Goal: Use online tool/utility: Utilize a website feature to perform a specific function

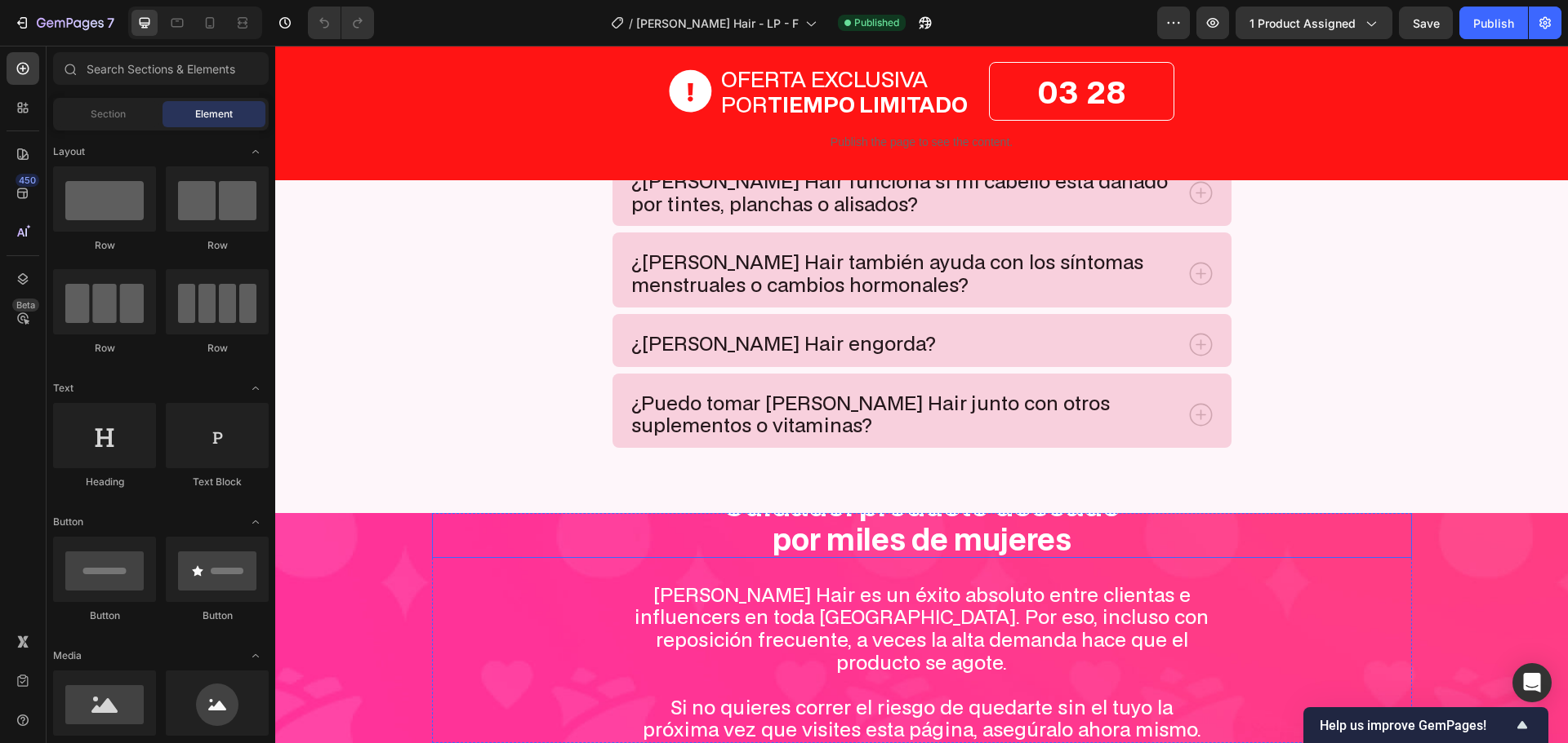
scroll to position [8405, 0]
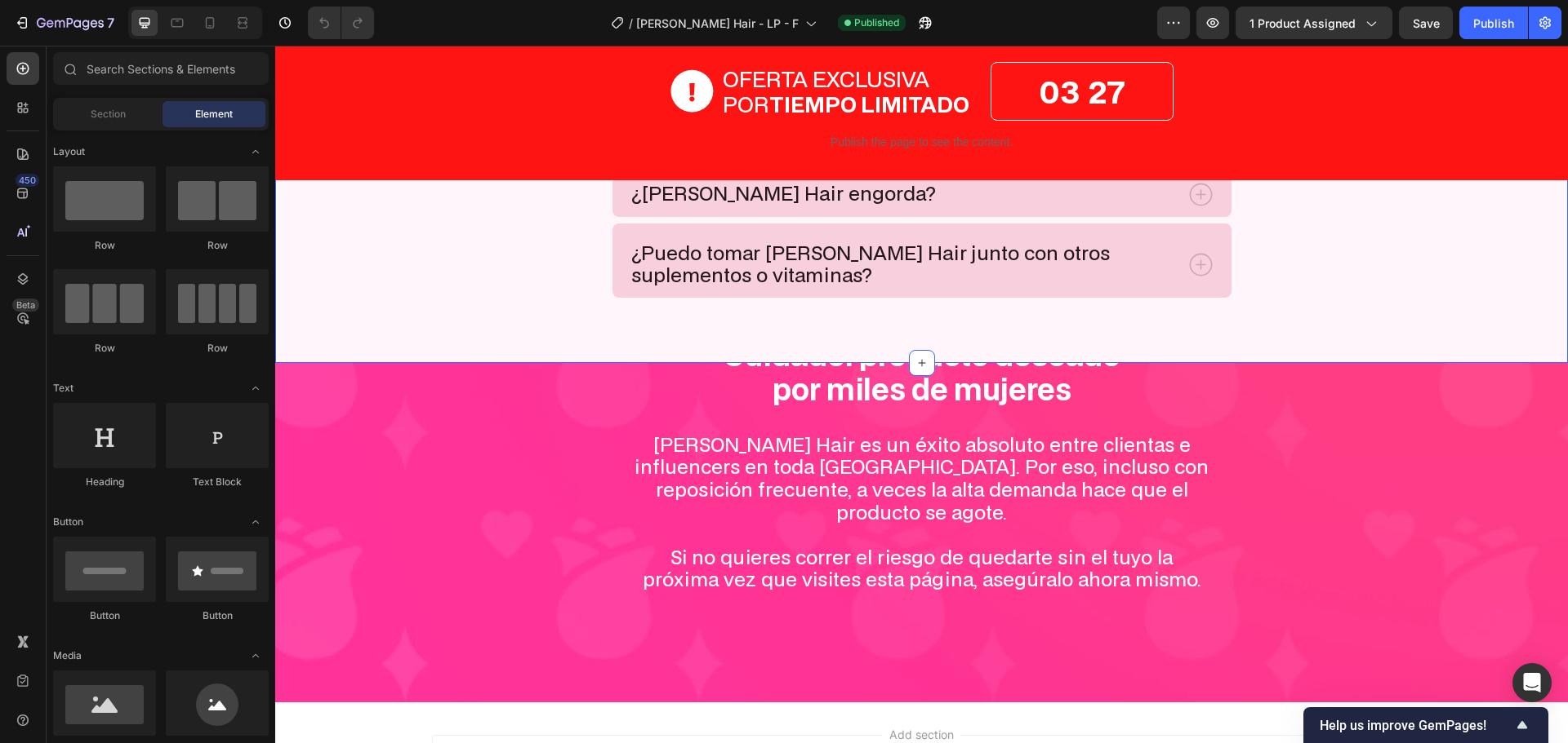
click at [1151, 294] on div "¿Puedo tomar [PERSON_NAME] Hair junto con otros suplementos o vitaminas?" at bounding box center [922, 260] width 619 height 74
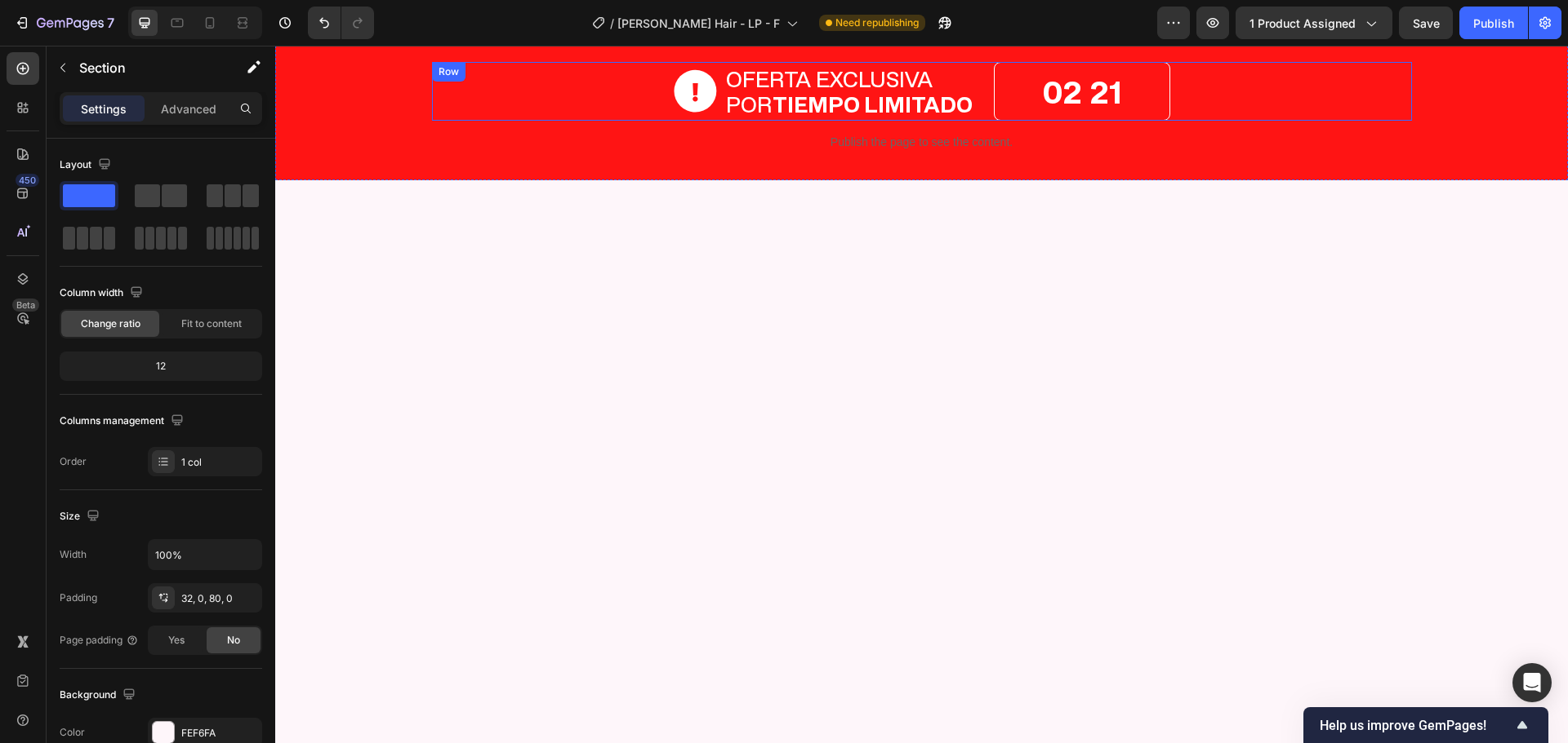
scroll to position [0, 0]
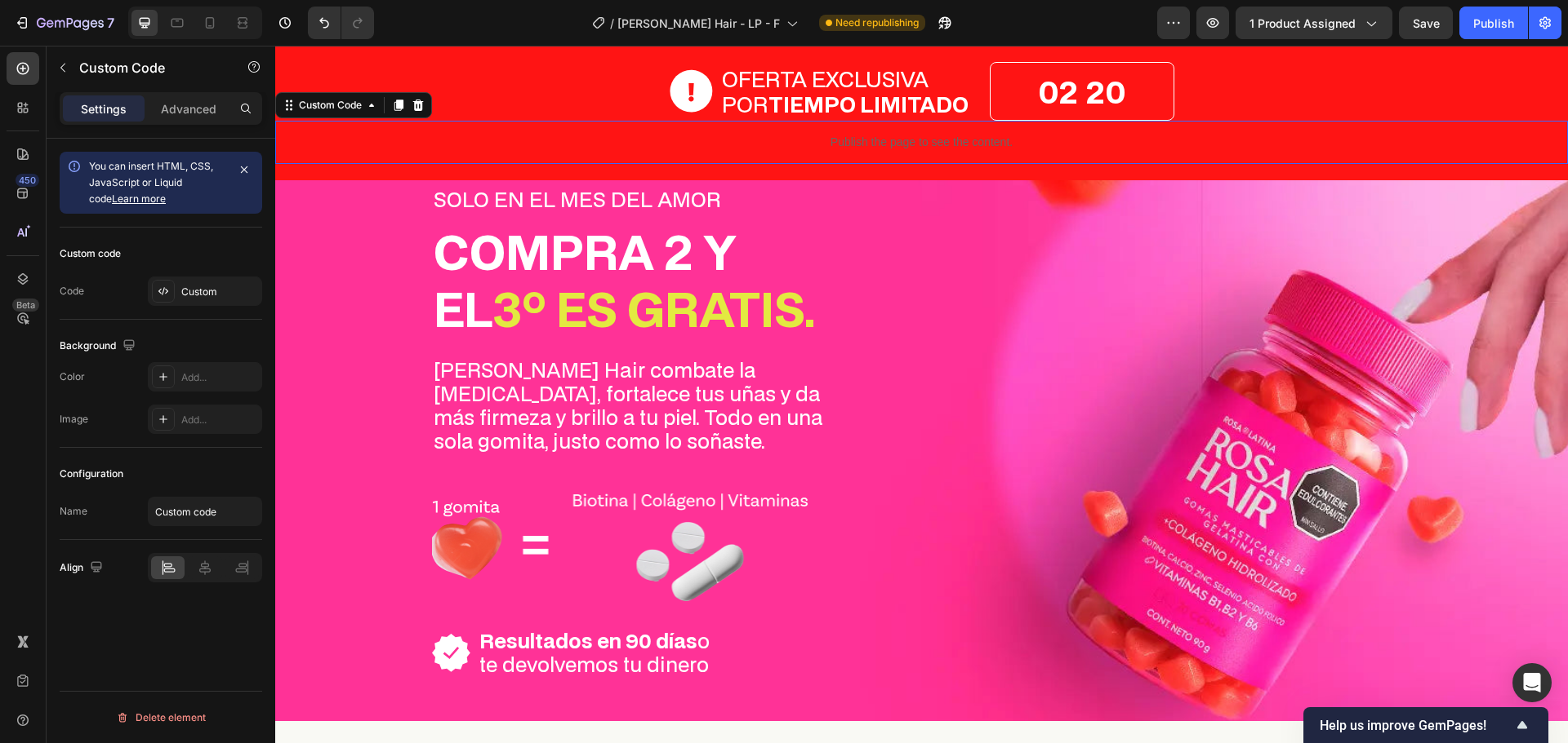
click at [407, 123] on div "Publish the page to see the content." at bounding box center [921, 143] width 1293 height 44
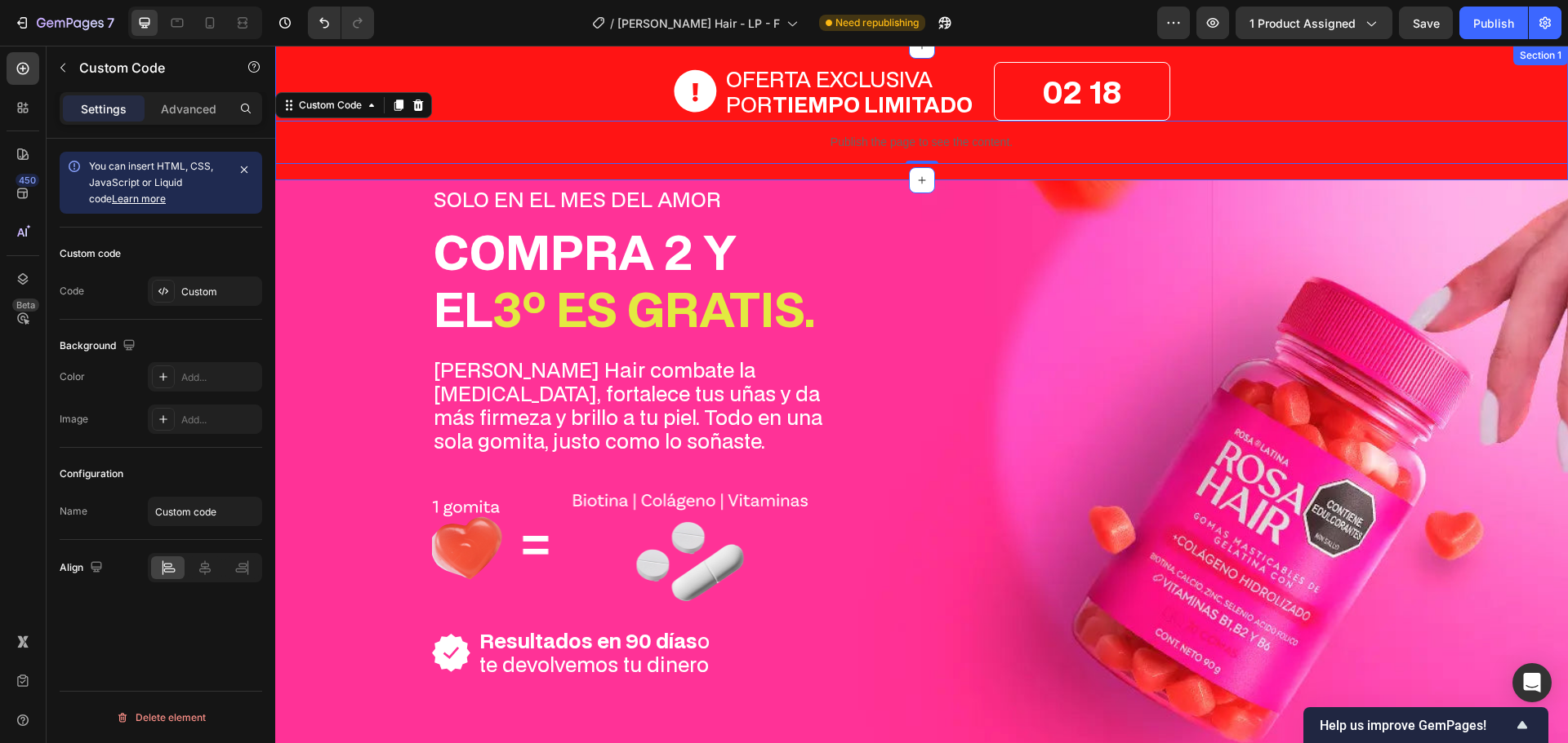
click at [387, 64] on div "OFERTA EXCLUSIVA POR TIEMPO LIMITADO Item List 02 18 Countdown Timer Row Publis…" at bounding box center [921, 112] width 1293 height 102
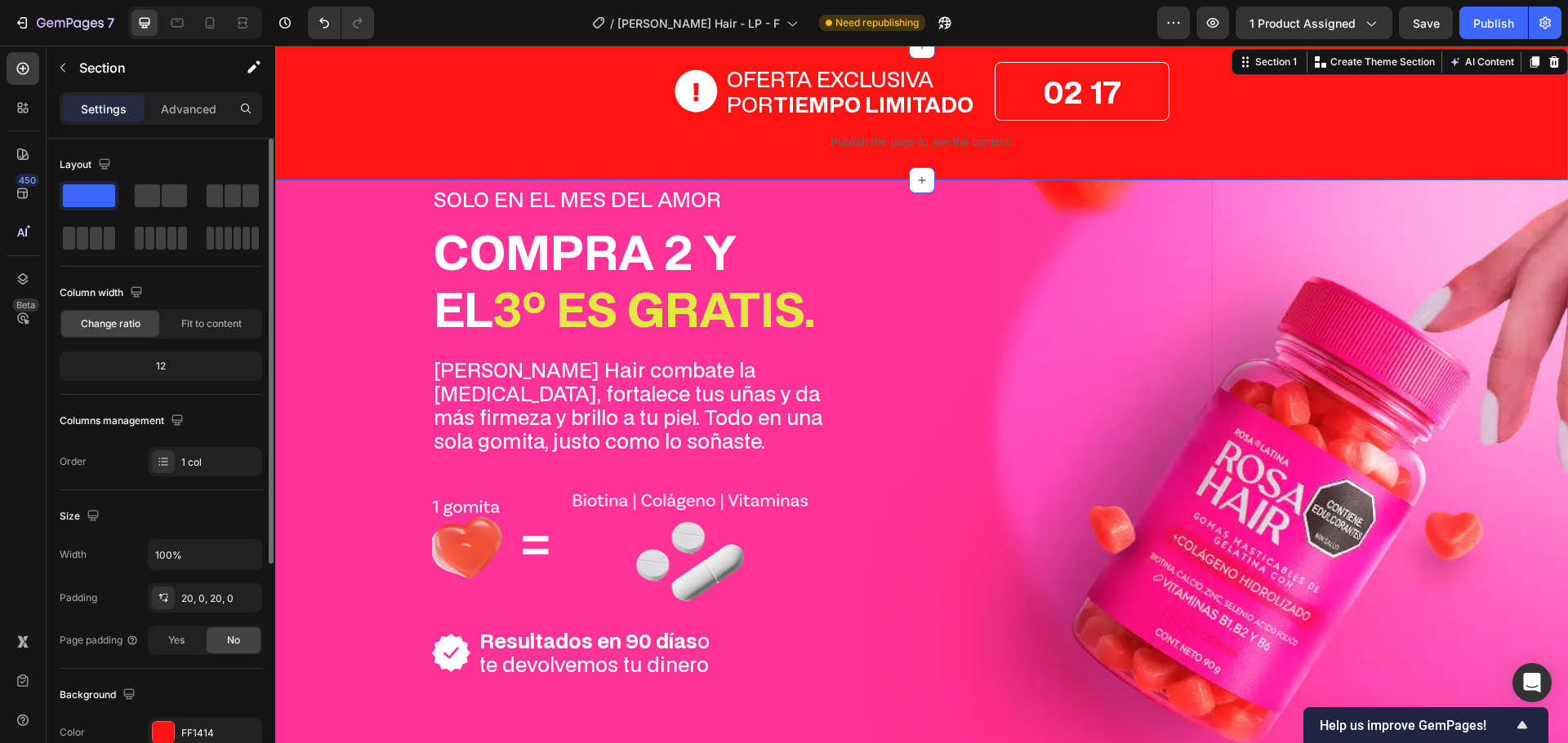
scroll to position [344, 0]
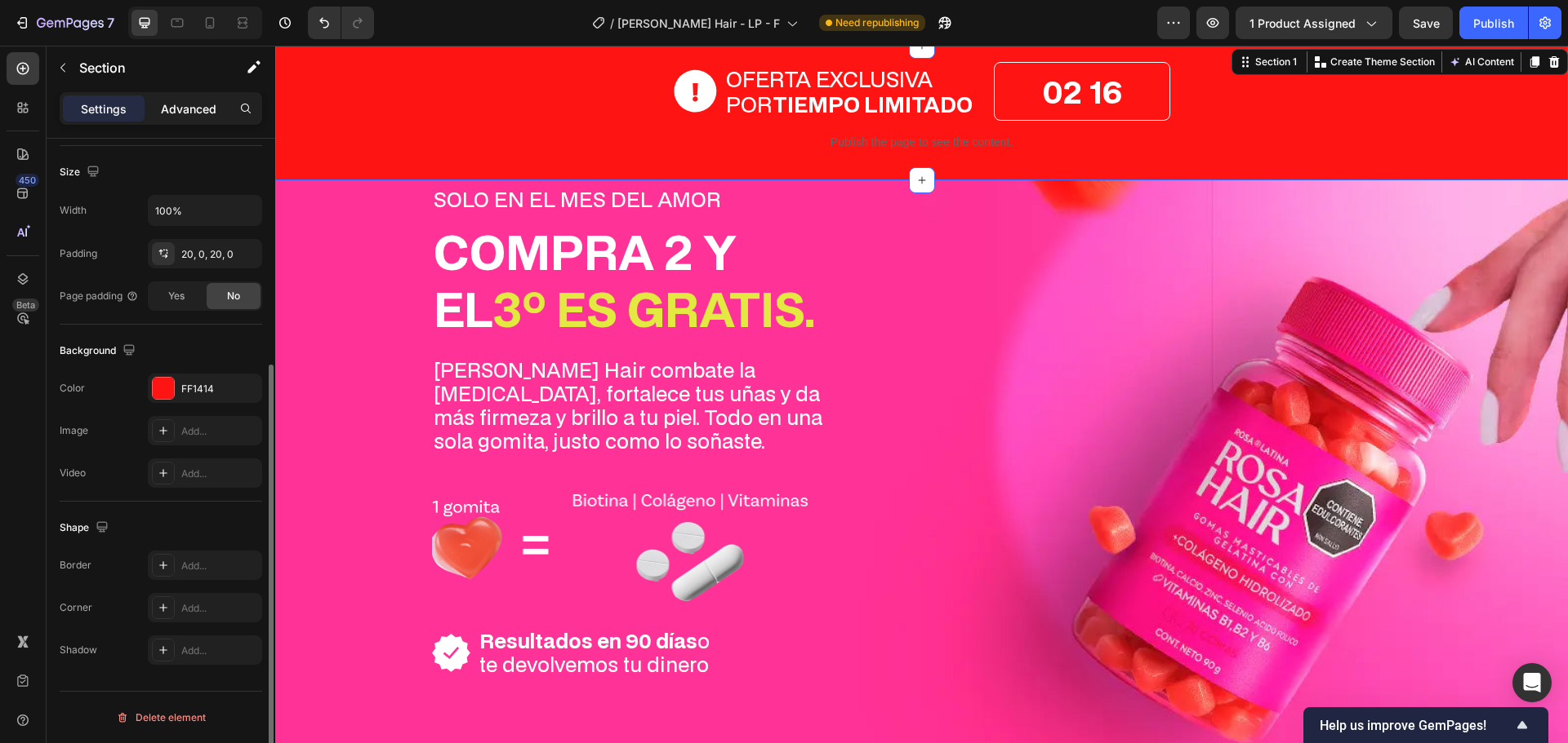
click at [181, 113] on p "Advanced" at bounding box center [189, 109] width 56 height 17
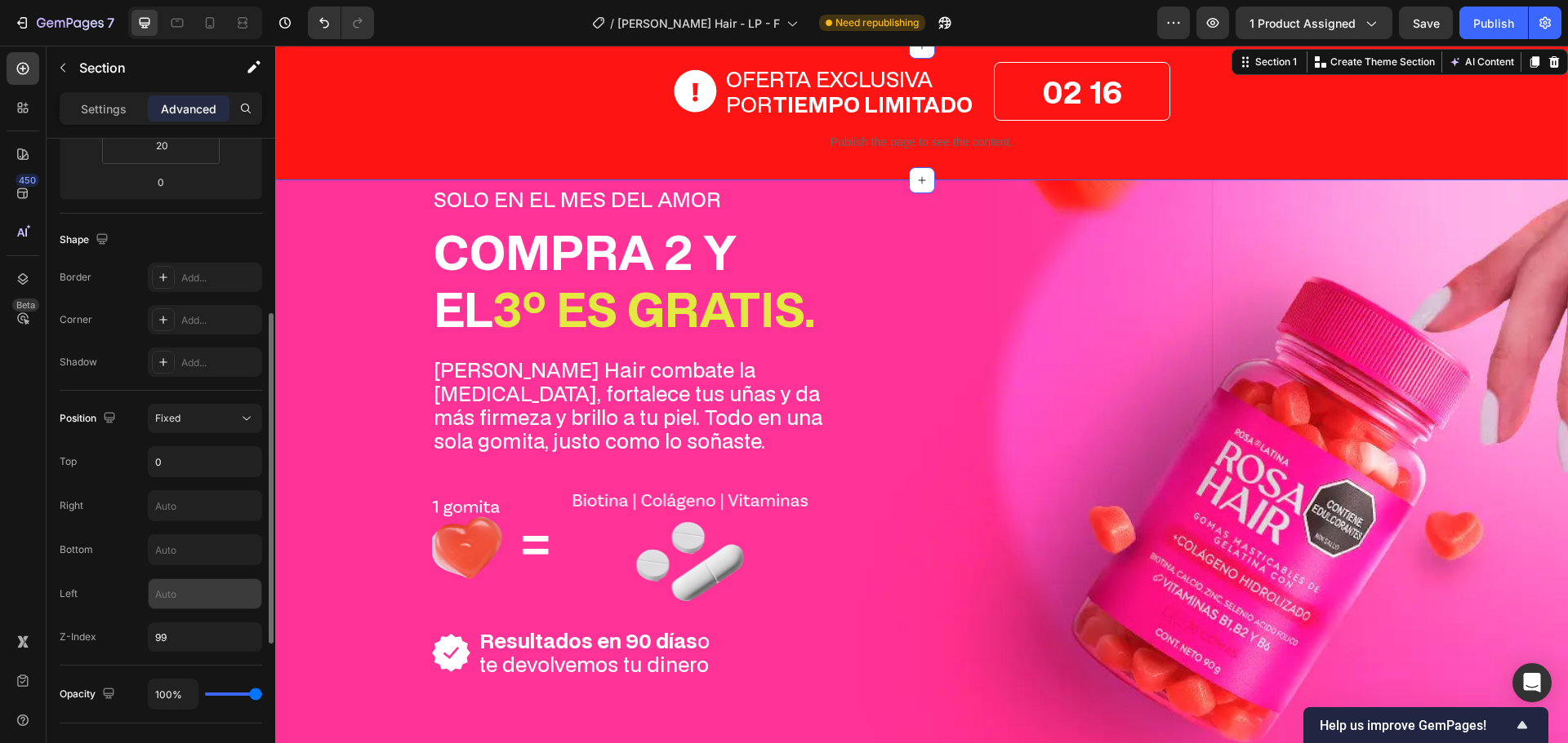
scroll to position [632, 0]
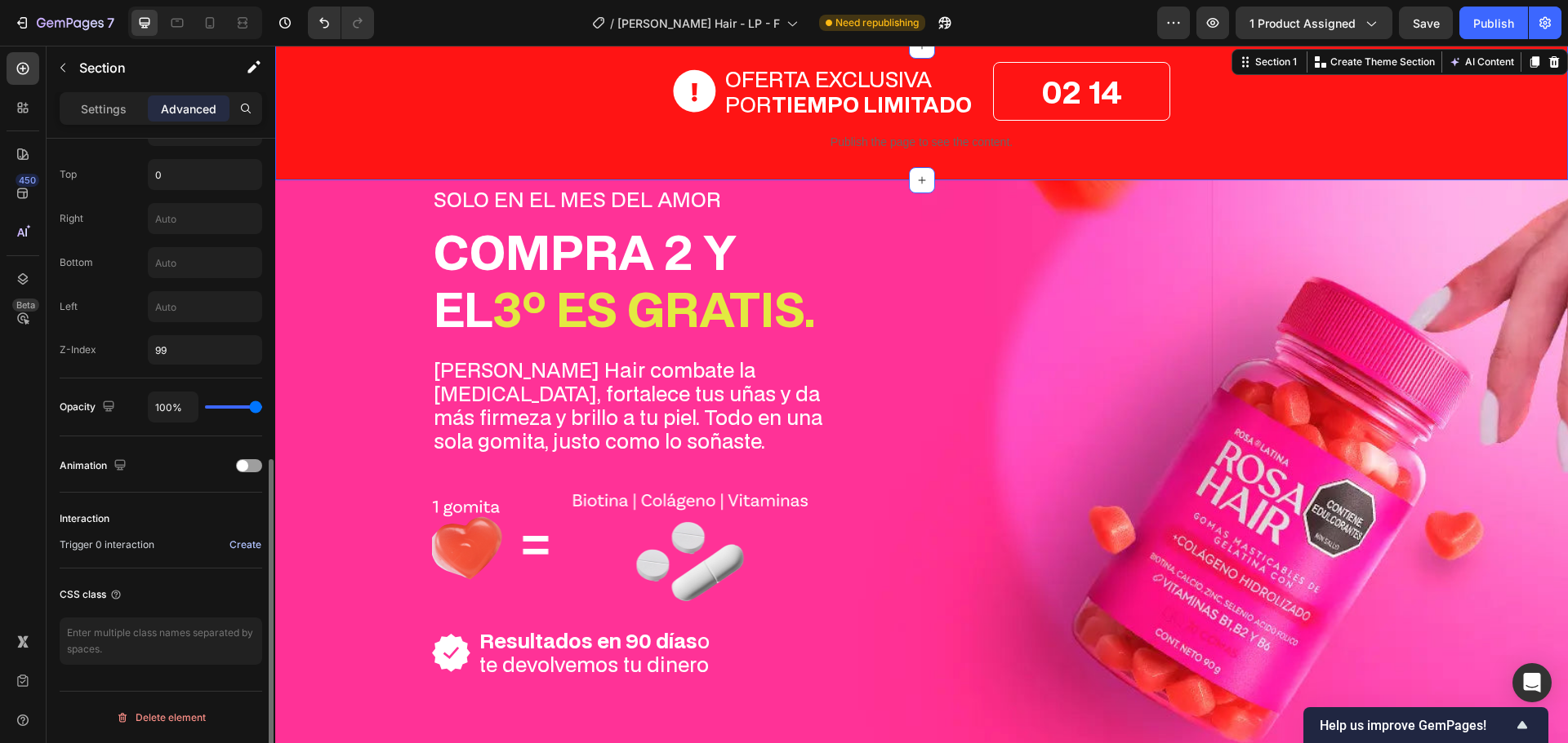
click at [240, 544] on div "Create" at bounding box center [245, 544] width 32 height 15
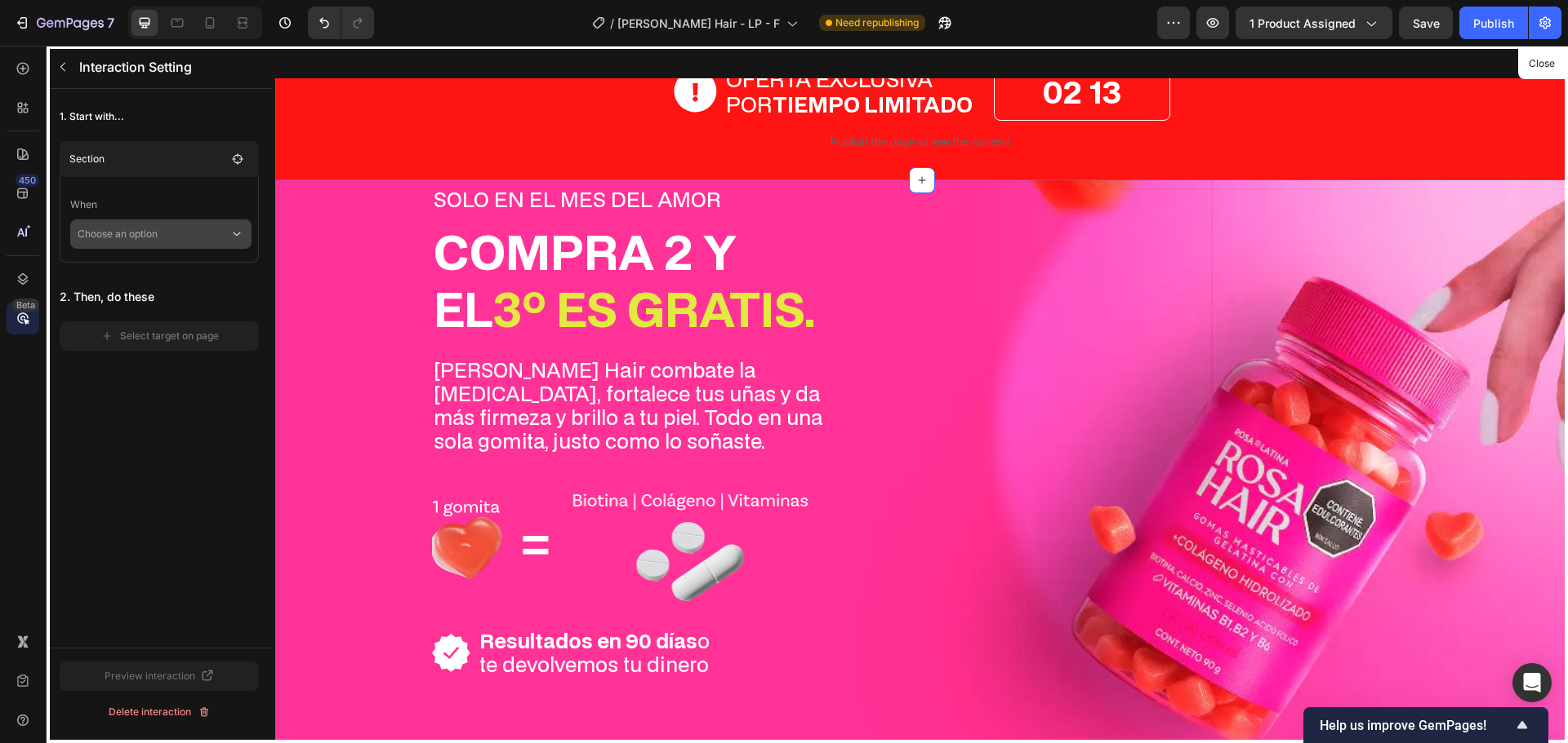
click at [152, 234] on p "Choose an option" at bounding box center [153, 234] width 152 height 30
click at [153, 284] on p "Click on element" at bounding box center [148, 278] width 78 height 17
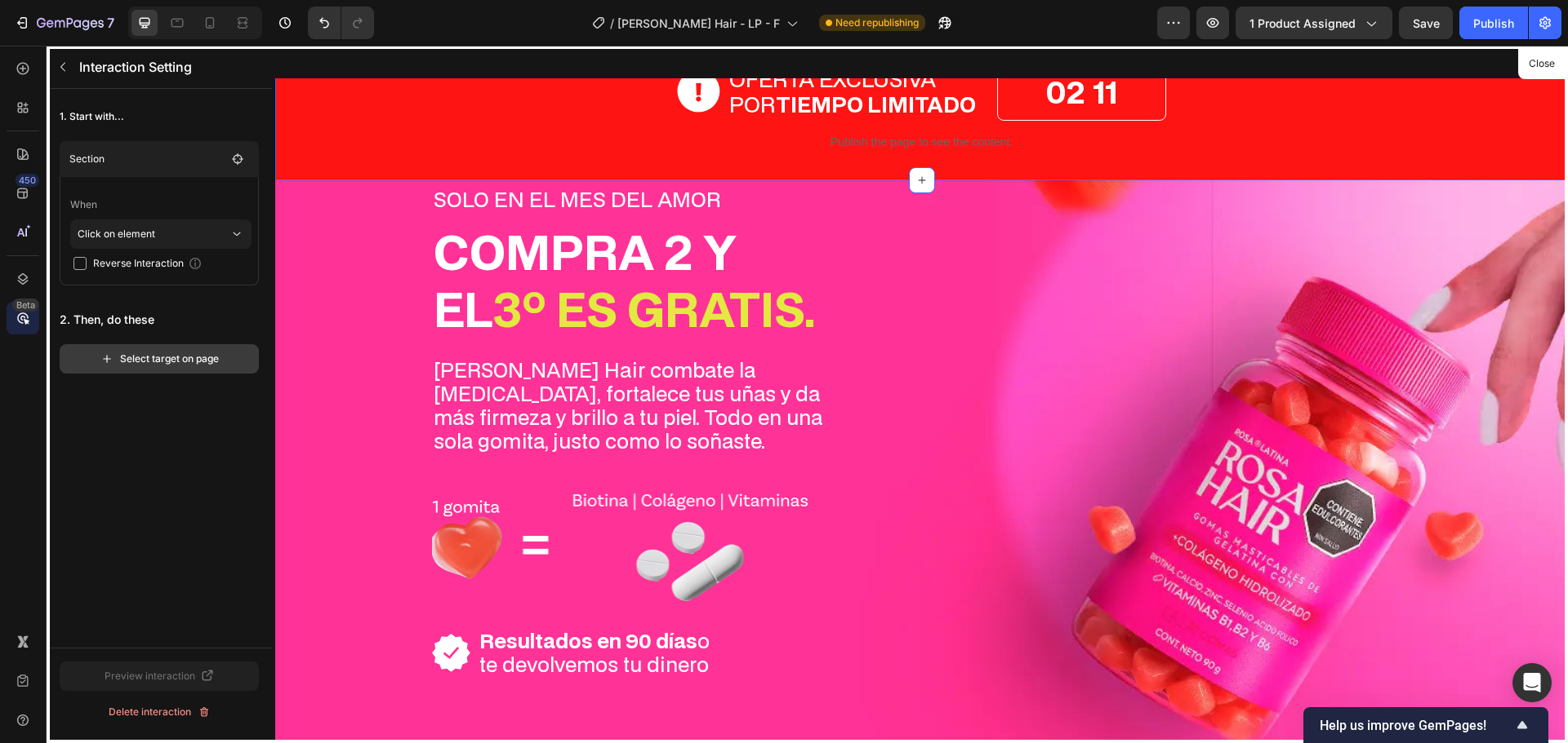
click at [128, 363] on div "Select target on page" at bounding box center [160, 359] width 119 height 15
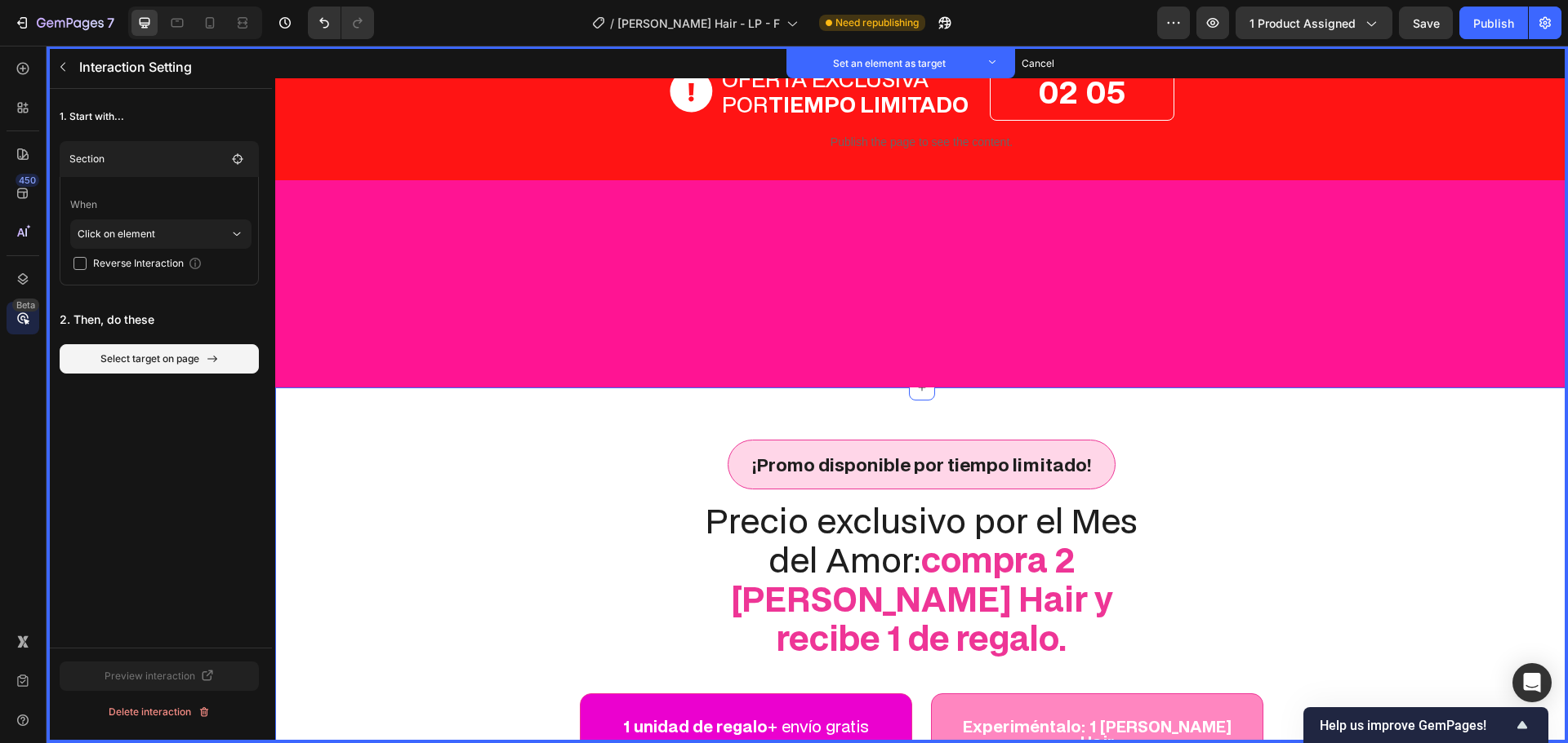
scroll to position [6120, 0]
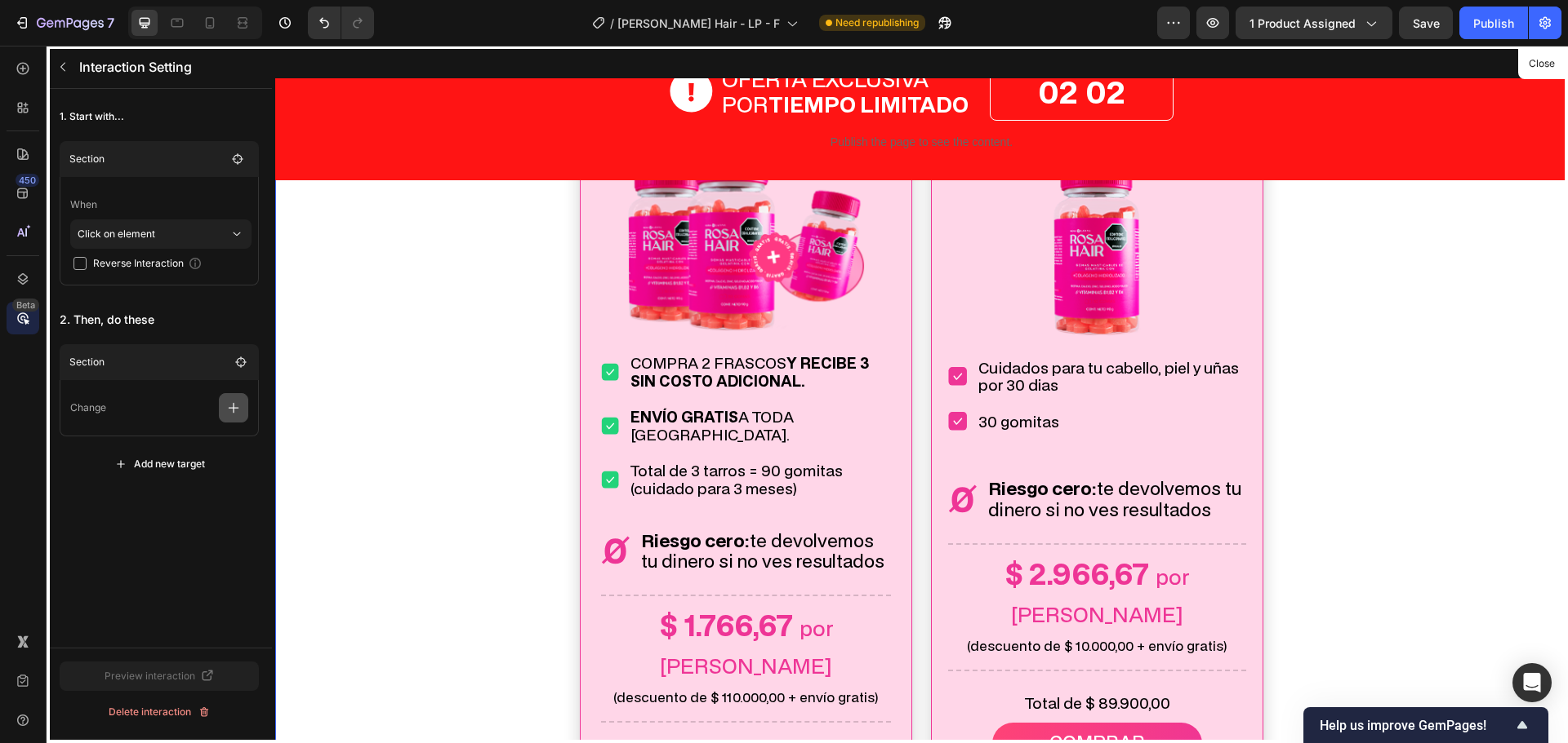
click at [224, 402] on button "button" at bounding box center [234, 409] width 30 height 30
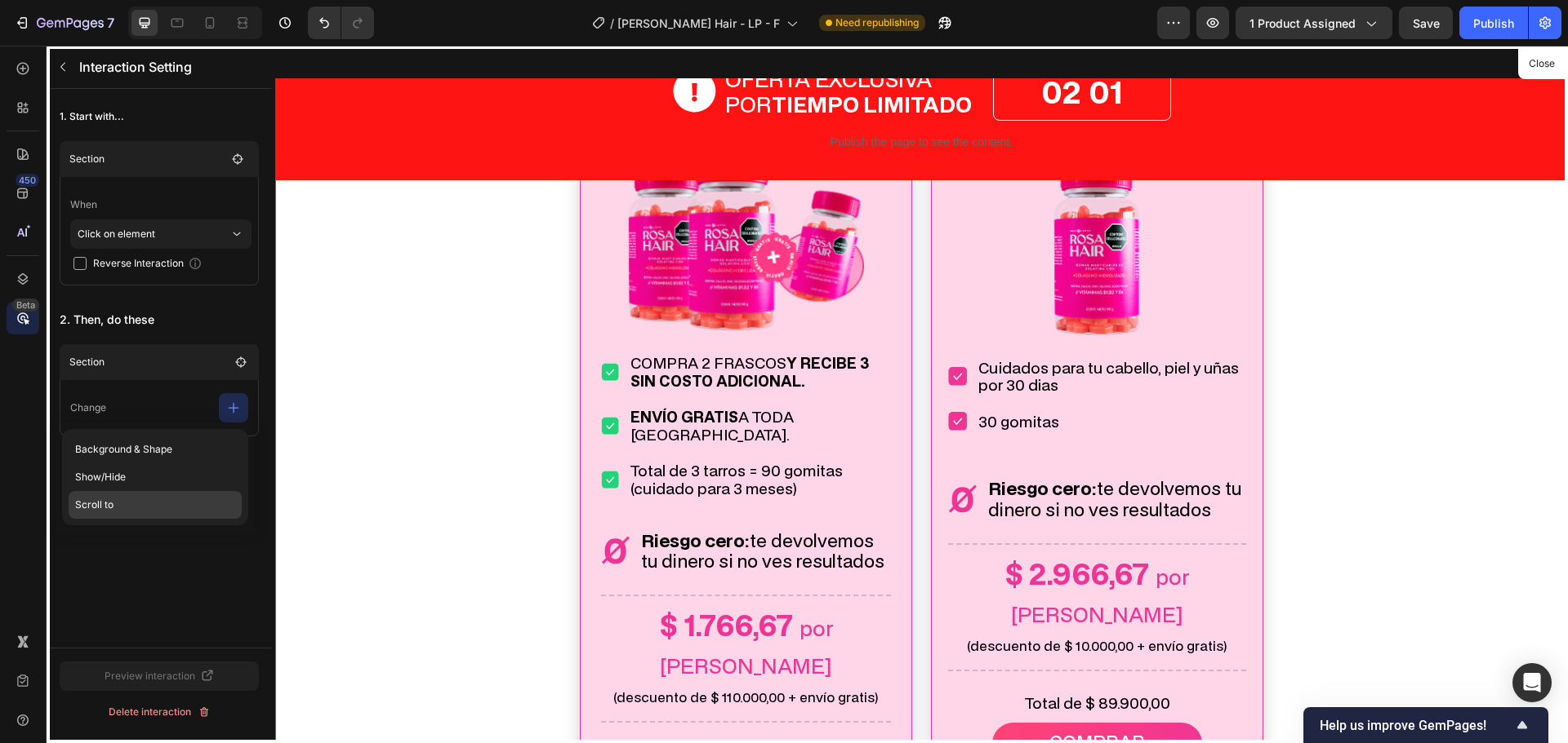
click at [124, 501] on p "Scroll to" at bounding box center [155, 505] width 173 height 28
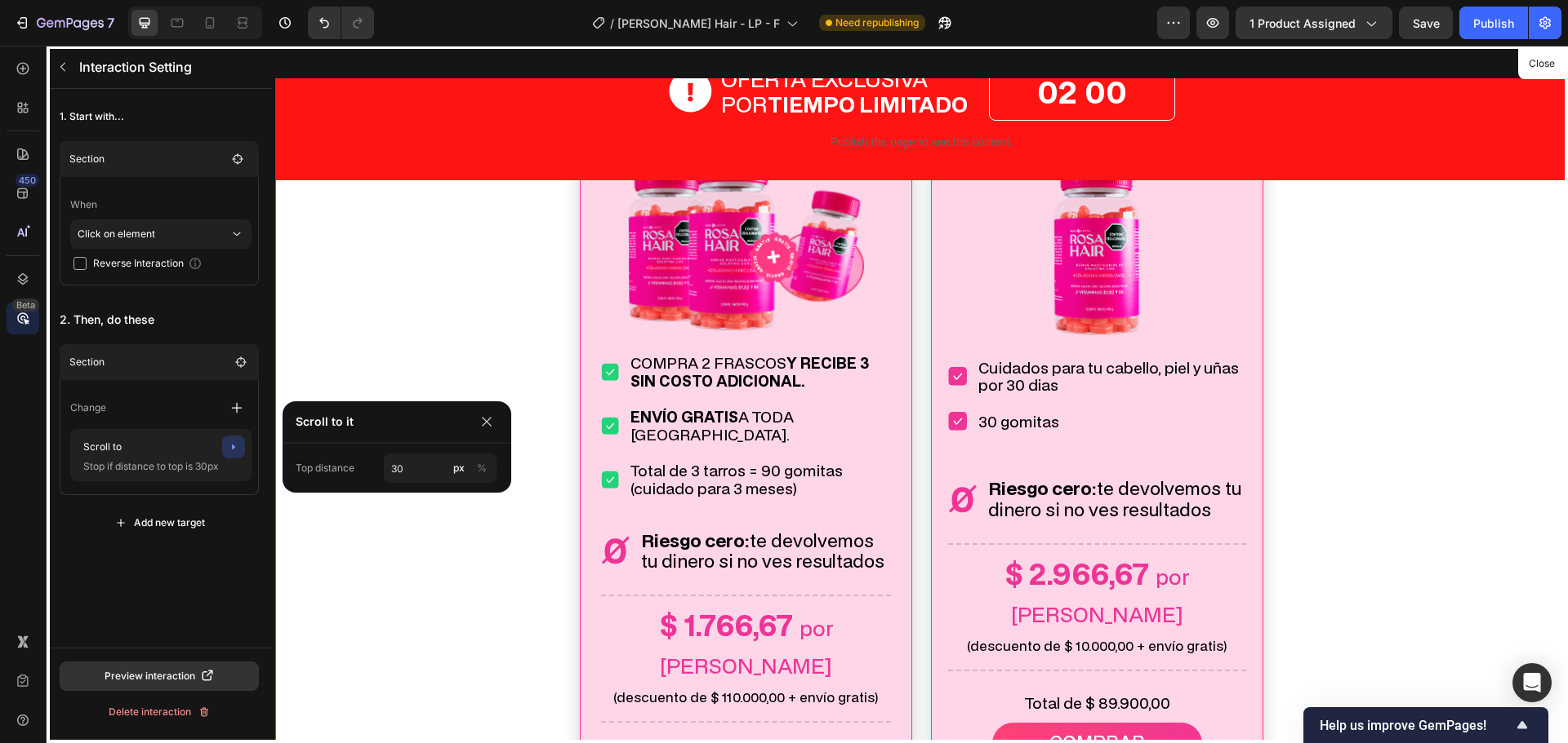
click at [167, 577] on div "1. Start with... Section When Click on element Reverse Interaction 2. Then, do …" at bounding box center [159, 368] width 226 height 559
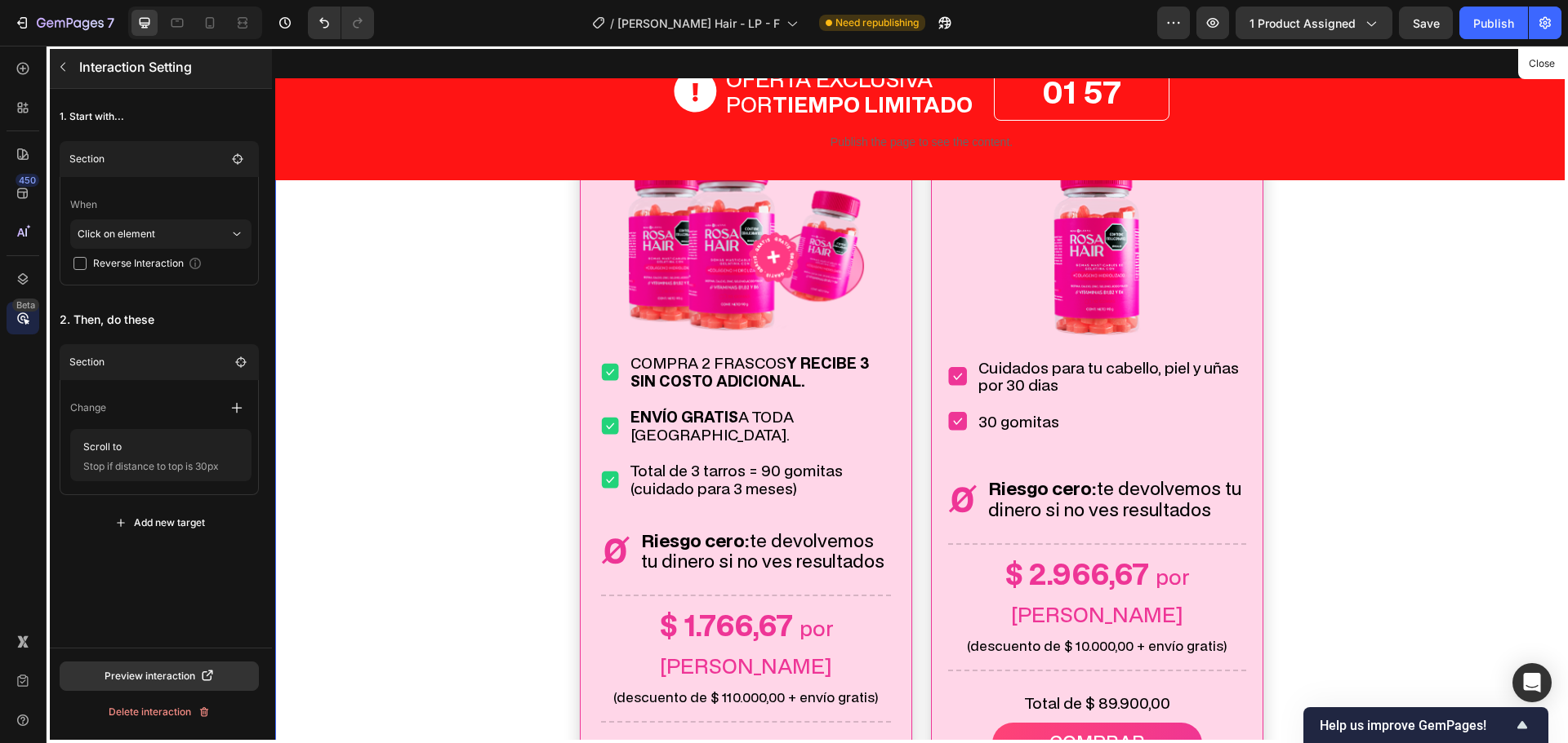
click at [71, 67] on button "button" at bounding box center [63, 67] width 26 height 26
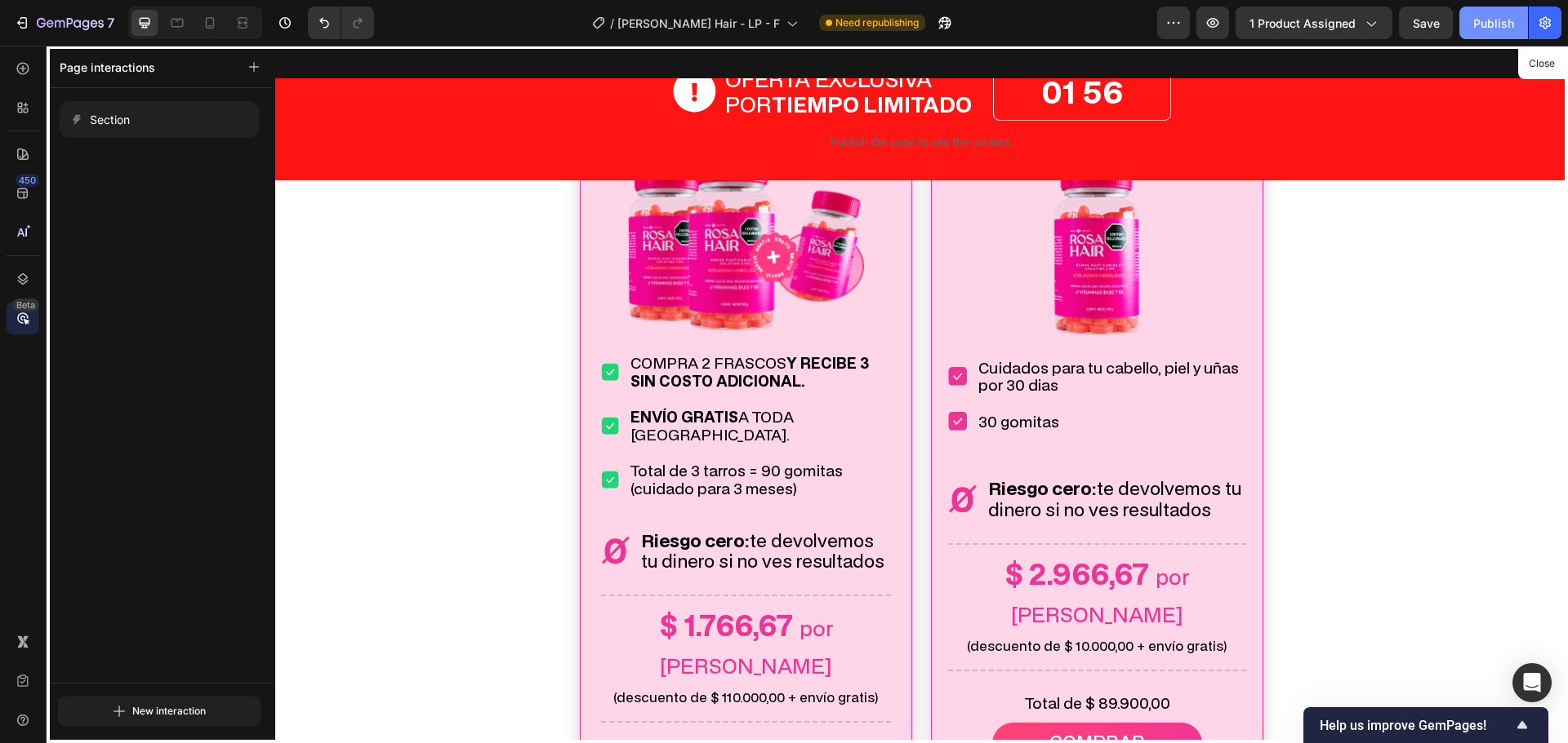
drag, startPoint x: 1487, startPoint y: 18, endPoint x: 1139, endPoint y: 7, distance: 348.2
click at [1488, 18] on div "Publish" at bounding box center [1493, 24] width 41 height 17
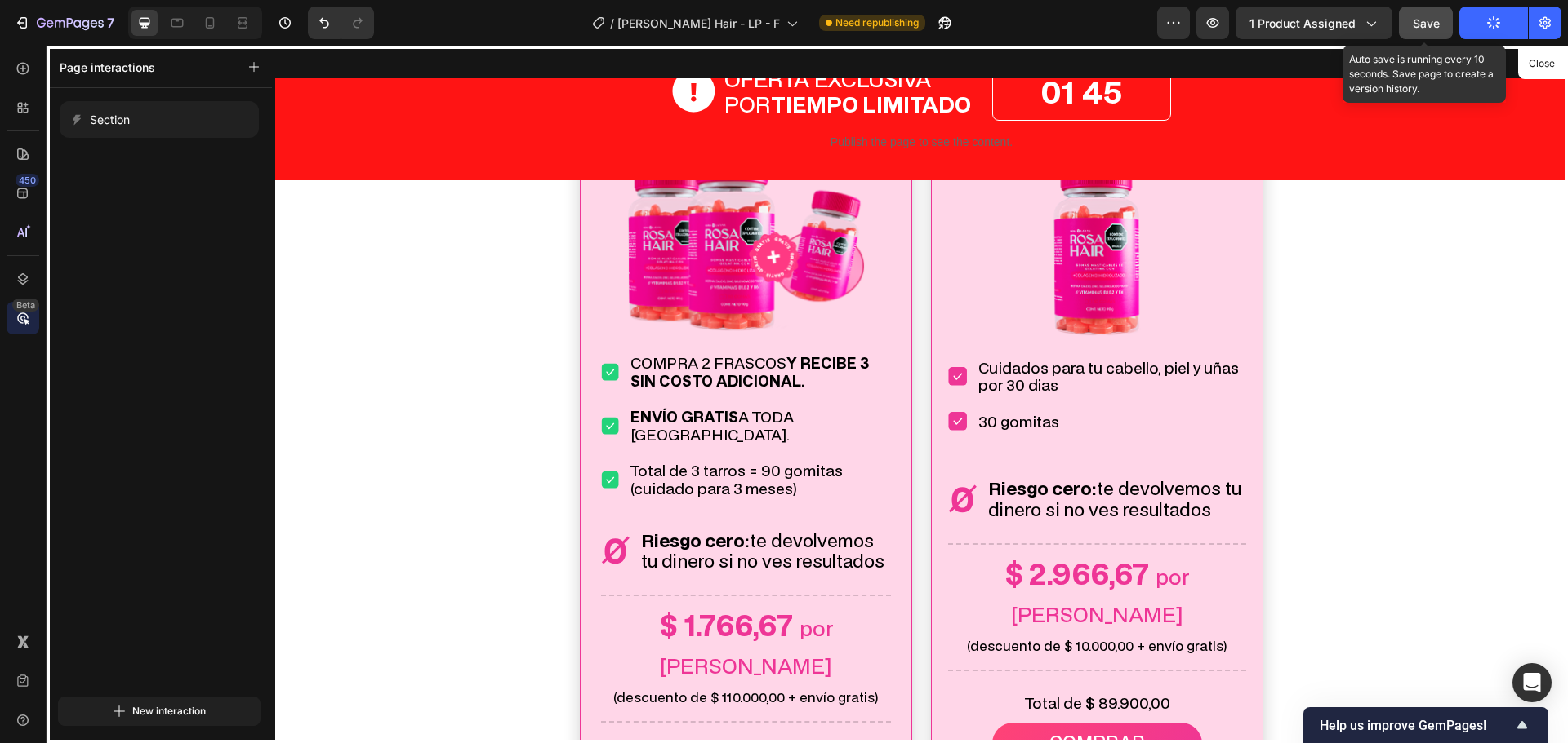
click at [1410, 22] on button "Save" at bounding box center [1426, 22] width 54 height 32
